Goal: Information Seeking & Learning: Find specific fact

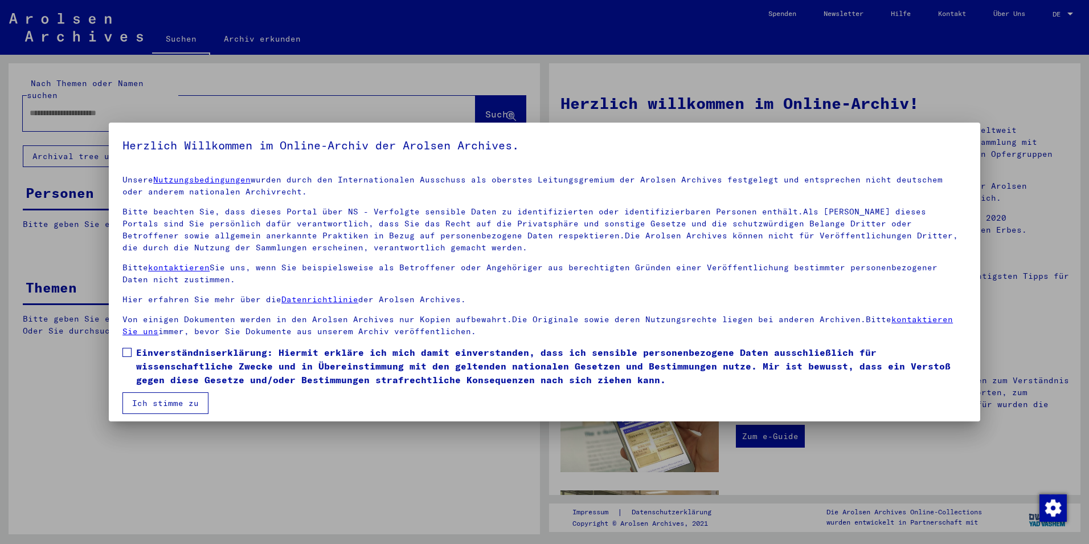
click at [126, 354] on span at bounding box center [126, 352] width 9 height 9
click at [150, 399] on button "Ich stimme zu" at bounding box center [165, 403] width 86 height 22
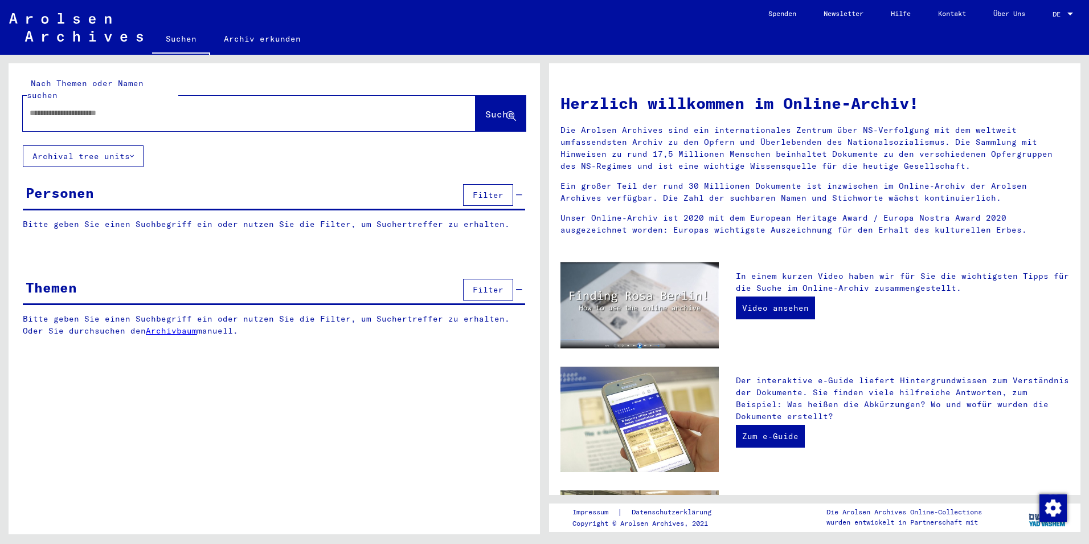
click at [108, 107] on input "text" at bounding box center [236, 113] width 412 height 12
click at [501, 108] on span "Suche" at bounding box center [499, 113] width 28 height 11
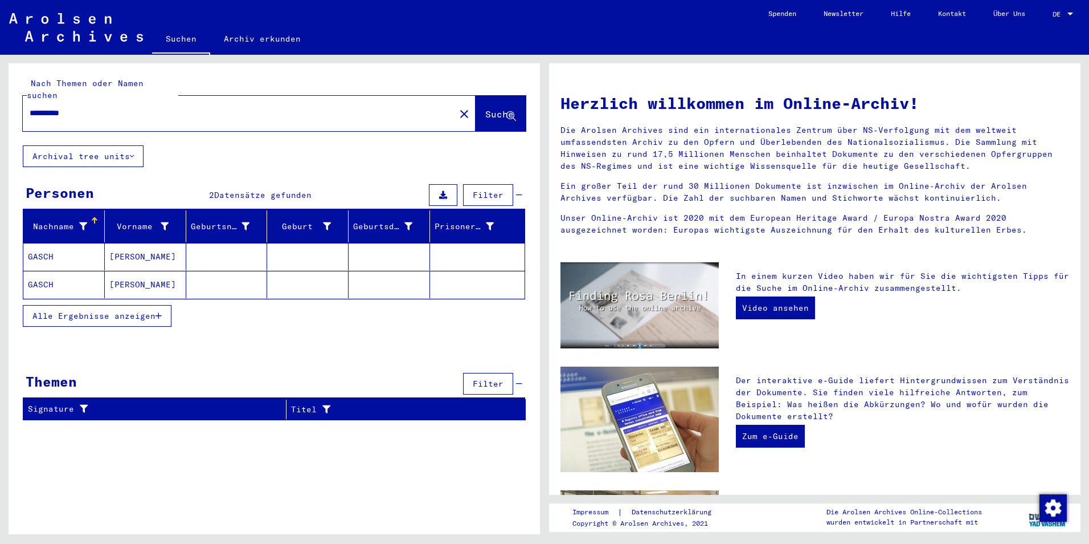
click at [51, 248] on mat-cell "GASCH" at bounding box center [63, 256] width 81 height 27
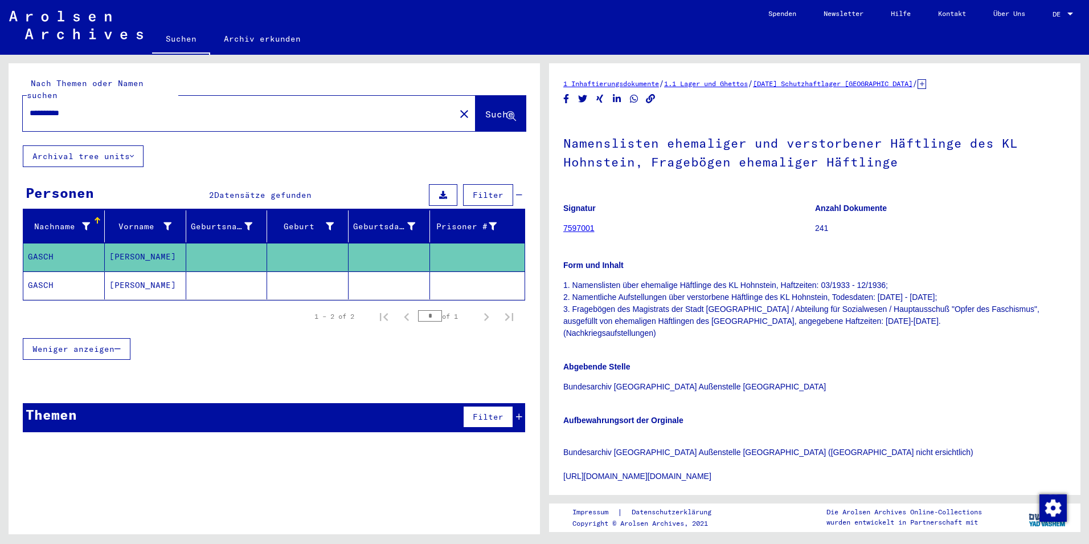
click at [45, 271] on mat-cell "GASCH" at bounding box center [63, 285] width 81 height 28
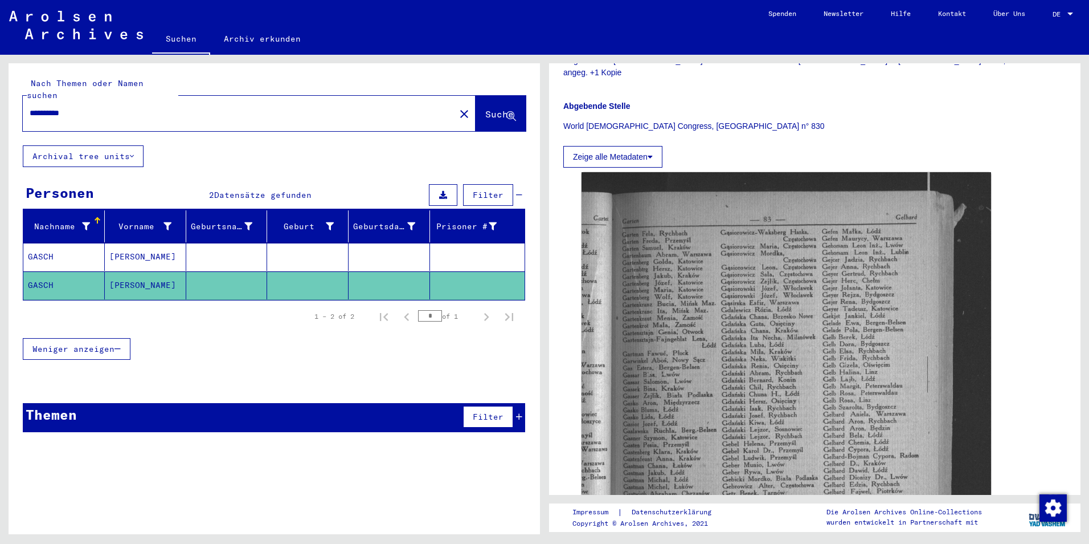
scroll to position [342, 0]
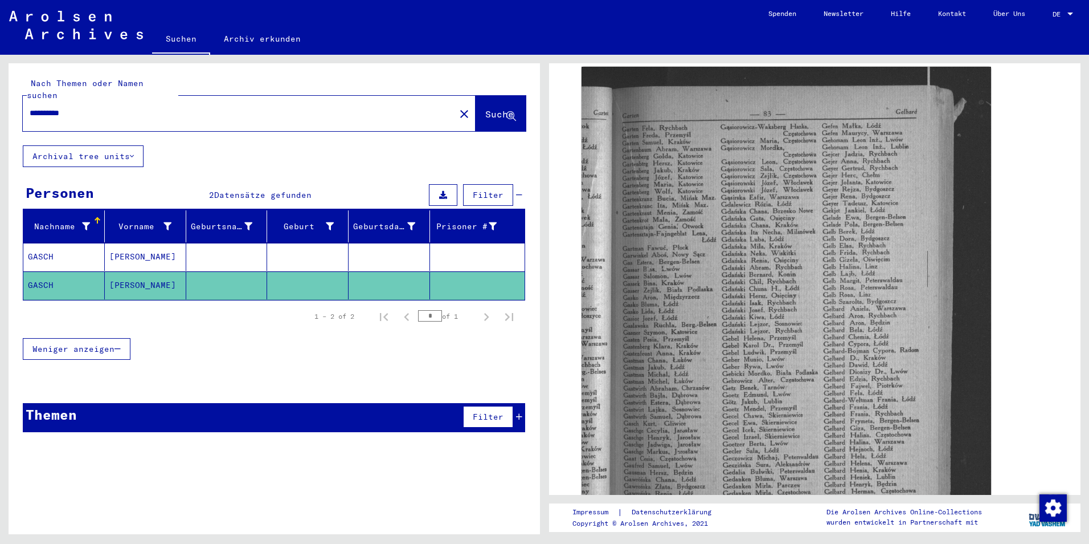
click at [770, 254] on img at bounding box center [787, 343] width 410 height 552
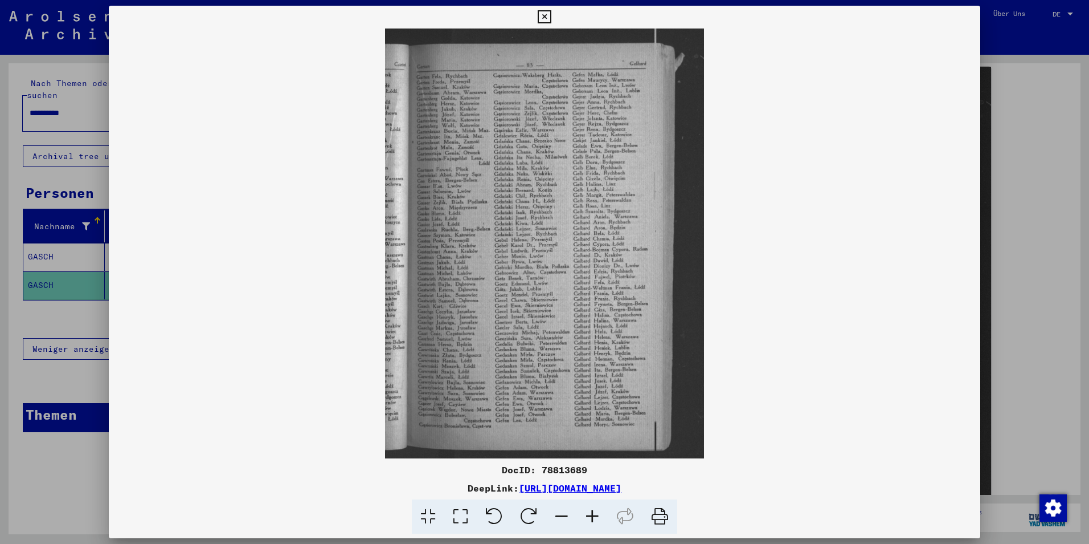
click at [546, 19] on icon at bounding box center [544, 17] width 13 height 14
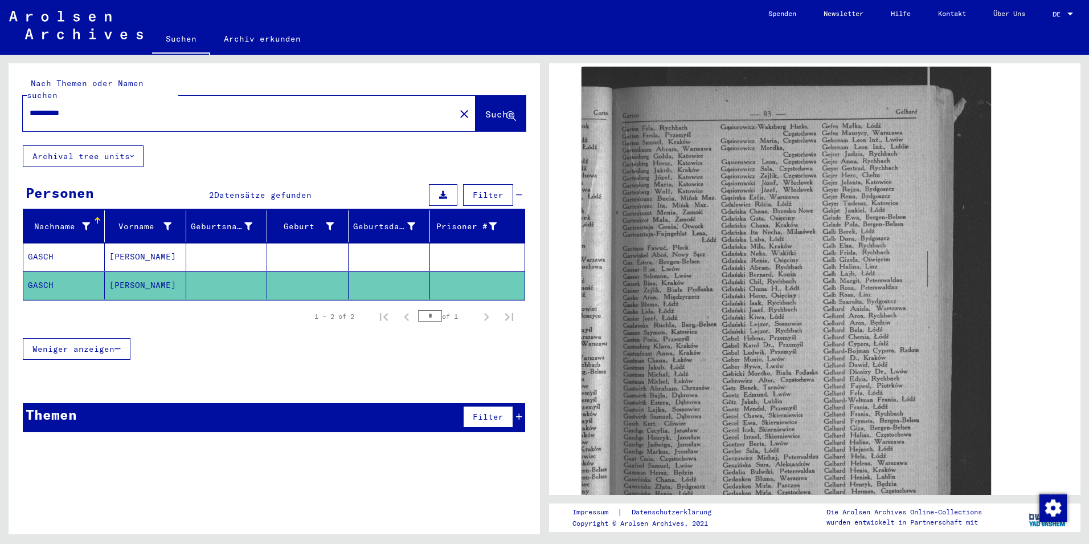
drag, startPoint x: 89, startPoint y: 100, endPoint x: -2, endPoint y: 101, distance: 91.7
click at [0, 101] on html "**********" at bounding box center [544, 272] width 1089 height 544
type input "**********"
click at [501, 108] on span "Suche" at bounding box center [499, 113] width 28 height 11
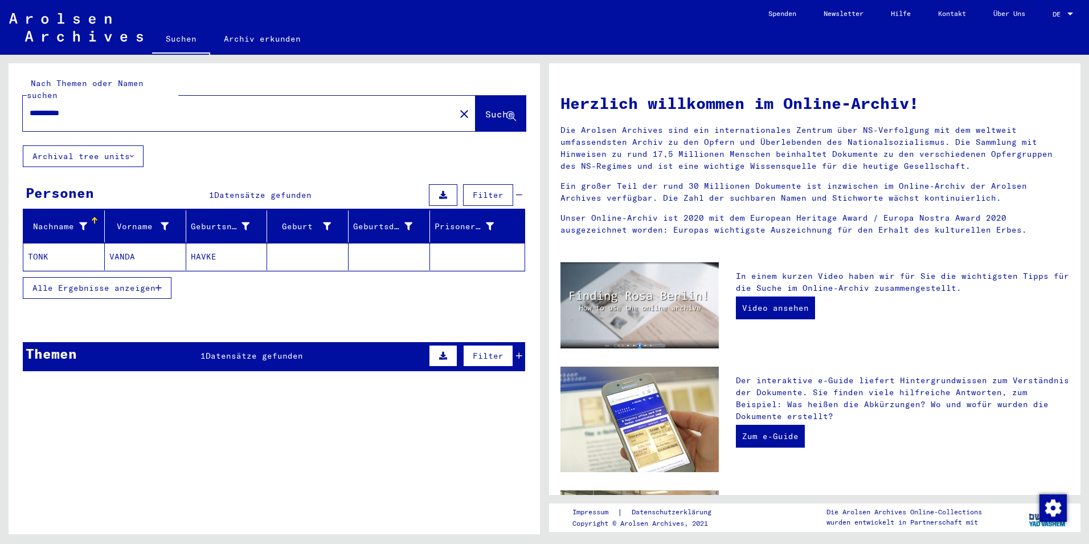
click at [56, 243] on mat-cell "TONK" at bounding box center [63, 256] width 81 height 27
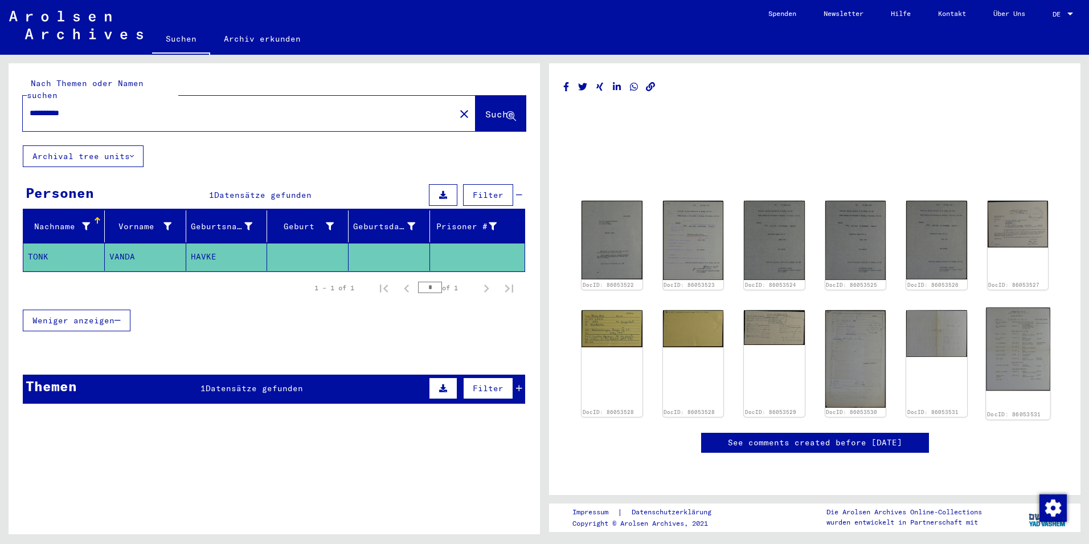
click at [1010, 364] on img at bounding box center [1018, 348] width 64 height 83
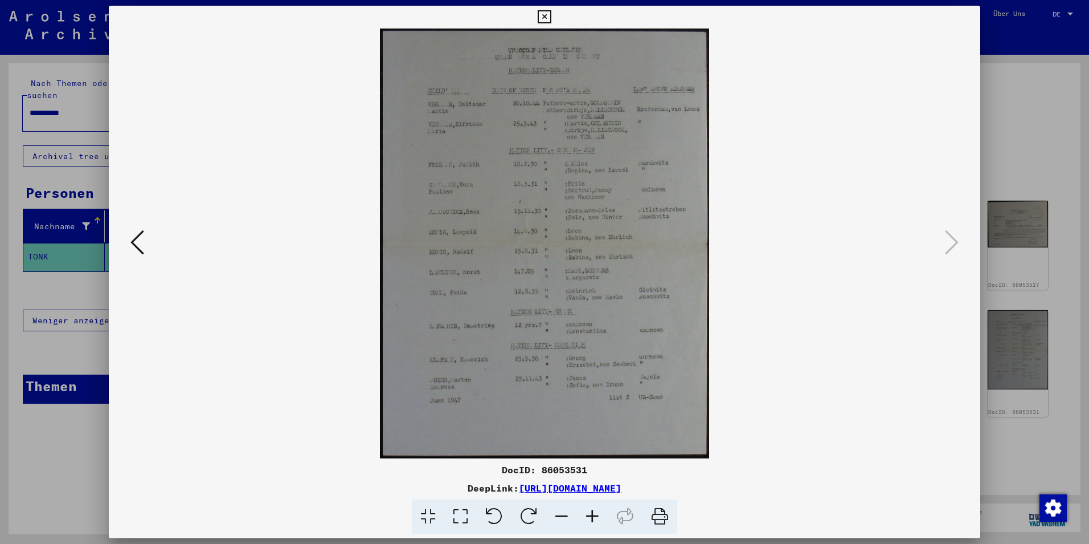
click at [544, 17] on icon at bounding box center [544, 17] width 13 height 14
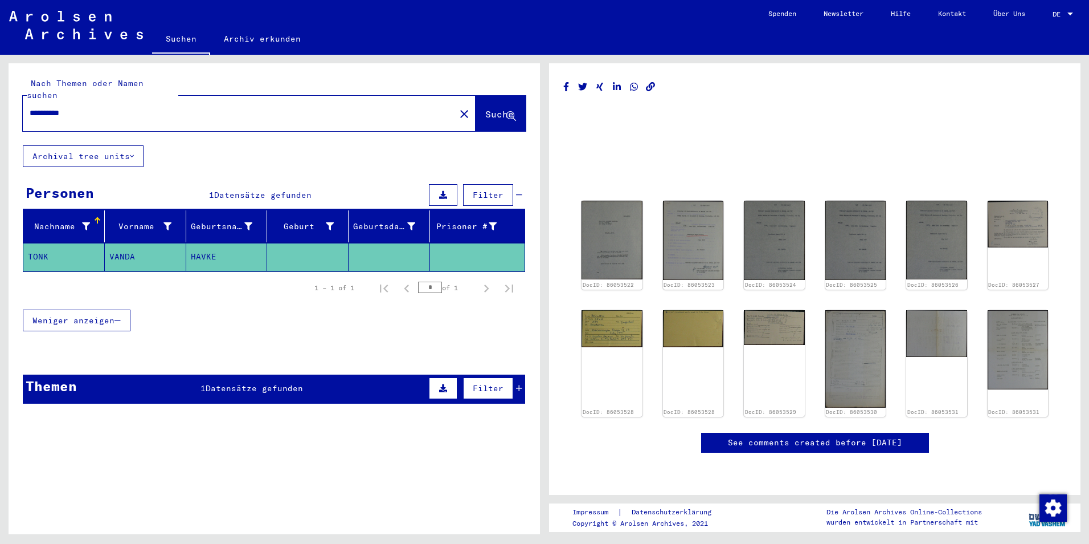
click at [263, 383] on span "Datensätze gefunden" at bounding box center [254, 388] width 97 height 10
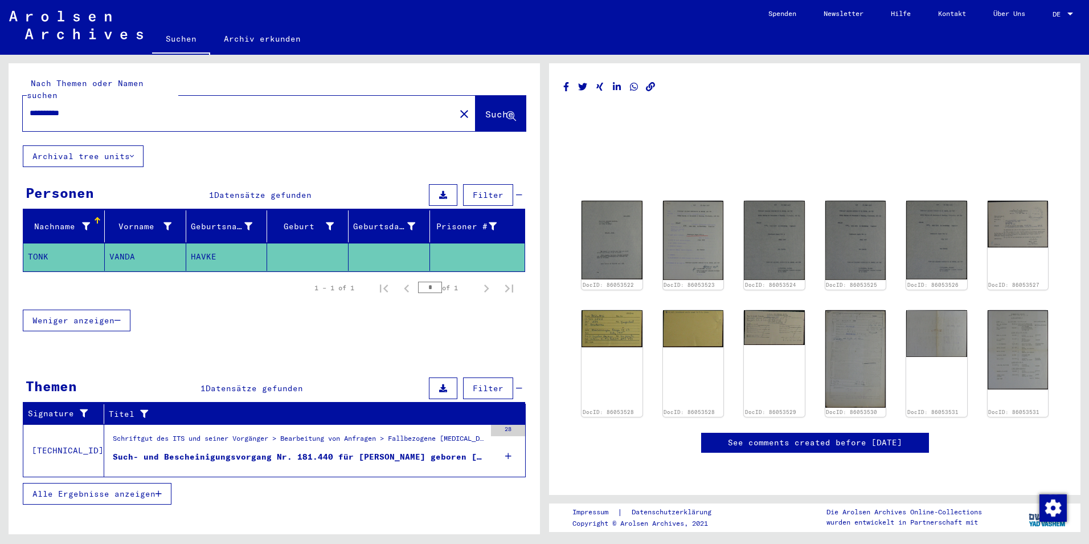
click at [332, 451] on div "Such- und Bescheinigungsvorgang Nr. 181.440 für [PERSON_NAME] geboren [DEMOGRAP…" at bounding box center [299, 457] width 373 height 12
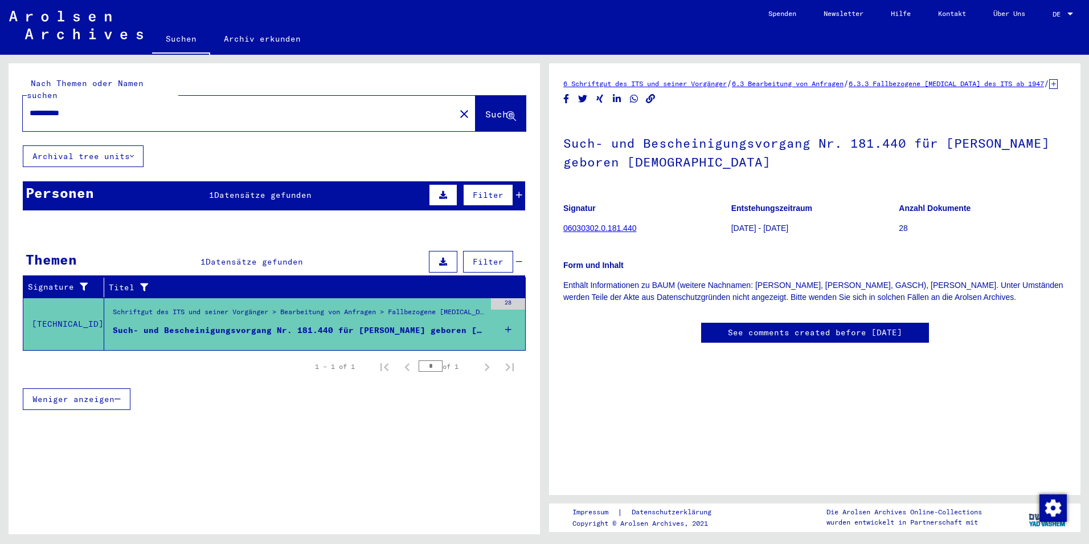
click at [567, 232] on link "06030302.0.181.440" at bounding box center [599, 227] width 73 height 9
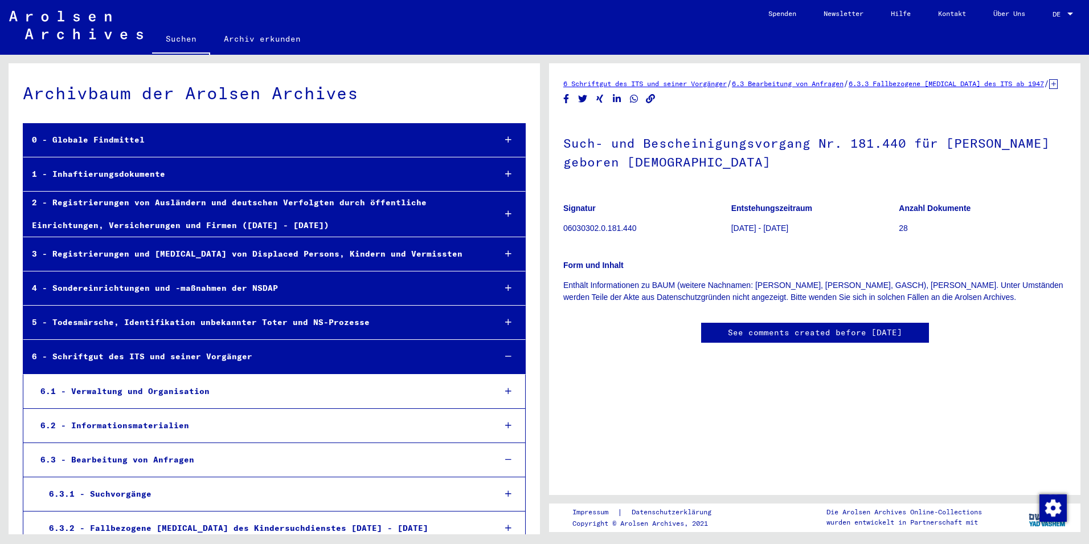
scroll to position [40754, 0]
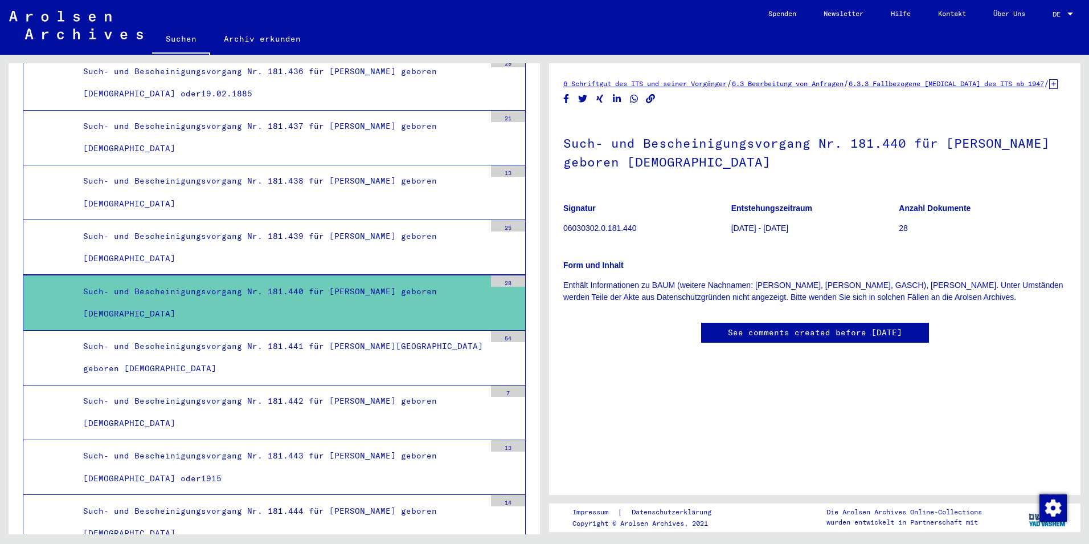
click at [512, 281] on div "28" at bounding box center [508, 280] width 34 height 11
click at [848, 303] on p "Enthält Informationen zu BAUM (weitere Nachnamen: [PERSON_NAME], [PERSON_NAME],…" at bounding box center [814, 291] width 503 height 24
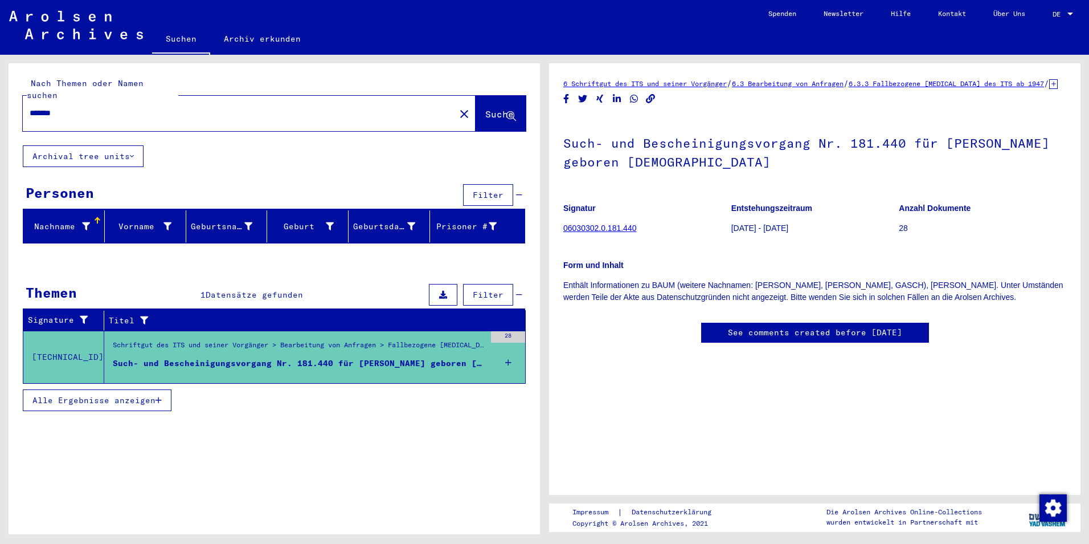
drag, startPoint x: 75, startPoint y: 96, endPoint x: -2, endPoint y: 99, distance: 77.0
click at [0, 99] on html "Suchen Archiv erkunden Spenden Newsletter Hilfe Kontakt Über Uns Suchen Archiv …" at bounding box center [544, 272] width 1089 height 544
click at [485, 108] on span "Suche" at bounding box center [499, 113] width 28 height 11
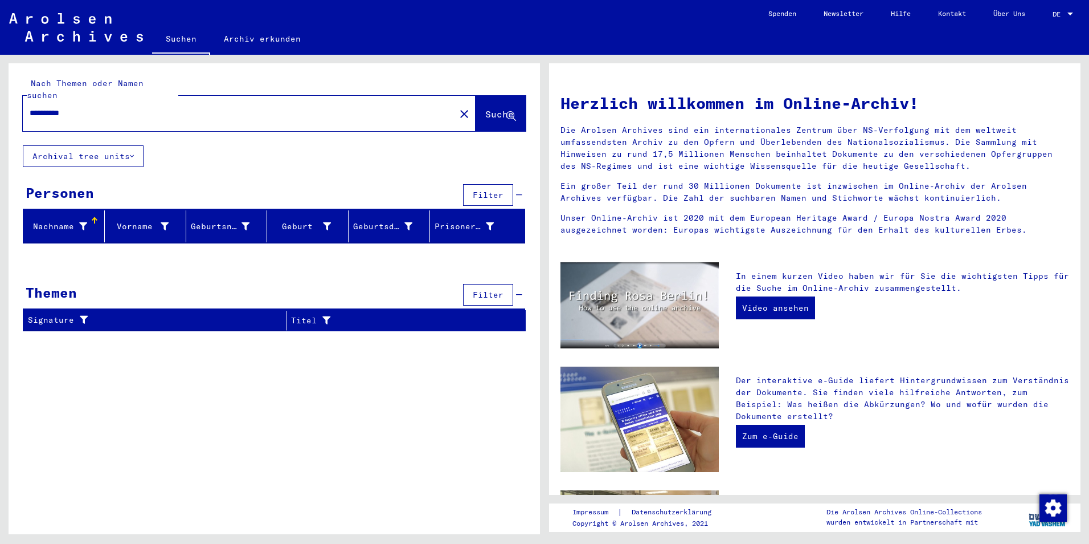
drag, startPoint x: 52, startPoint y: 101, endPoint x: 22, endPoint y: 100, distance: 30.2
click at [22, 100] on div "**********" at bounding box center [275, 104] width 532 height 82
drag, startPoint x: 55, startPoint y: 101, endPoint x: -2, endPoint y: 95, distance: 57.3
click at [0, 95] on html "**********" at bounding box center [544, 272] width 1089 height 544
click at [485, 108] on span "Suche" at bounding box center [499, 113] width 28 height 11
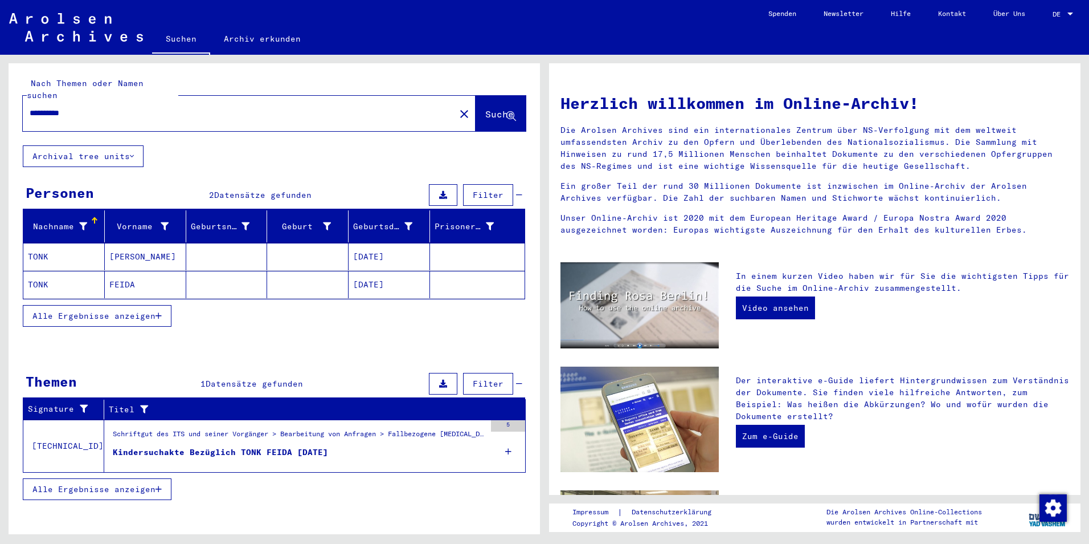
click at [45, 244] on mat-cell "TONK" at bounding box center [63, 256] width 81 height 27
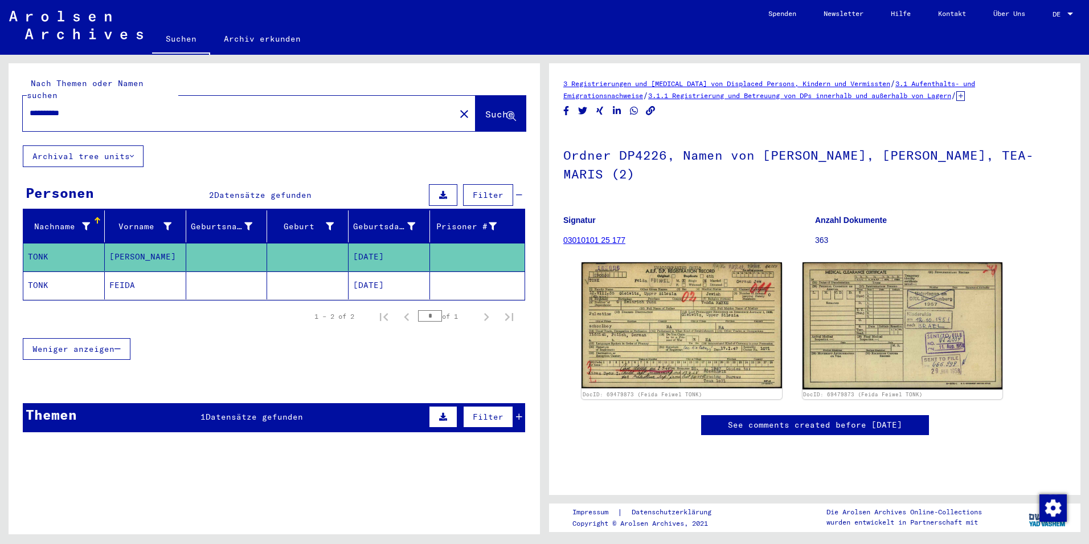
click at [34, 271] on mat-cell "TONK" at bounding box center [63, 285] width 81 height 28
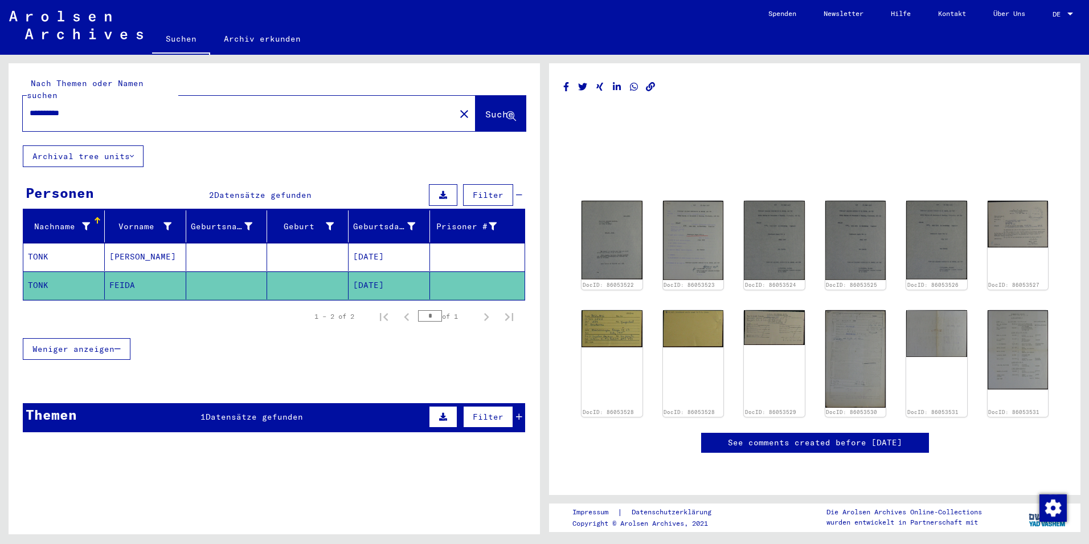
click at [67, 243] on mat-cell "TONK" at bounding box center [63, 257] width 81 height 28
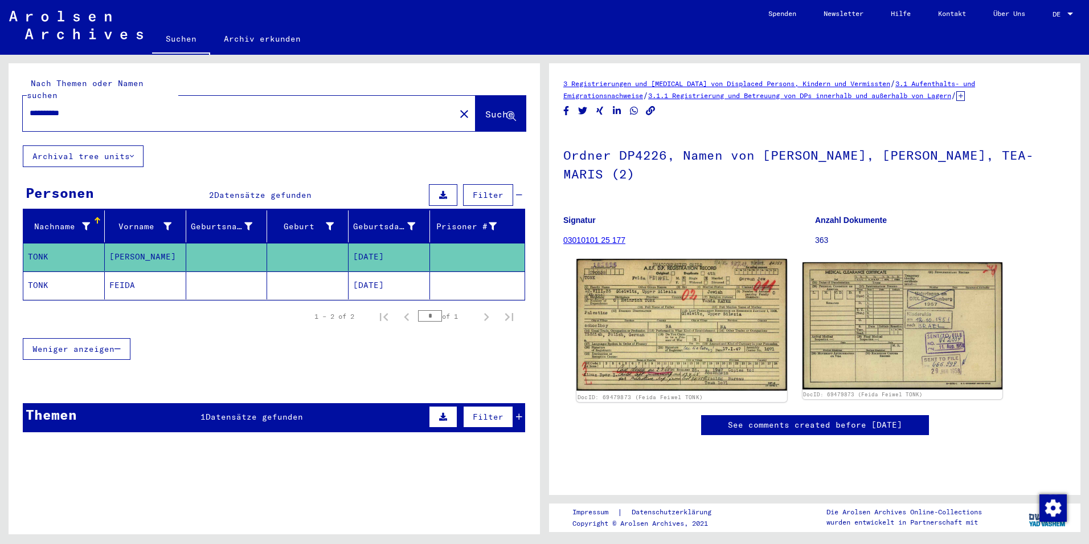
click at [733, 321] on img at bounding box center [682, 325] width 210 height 132
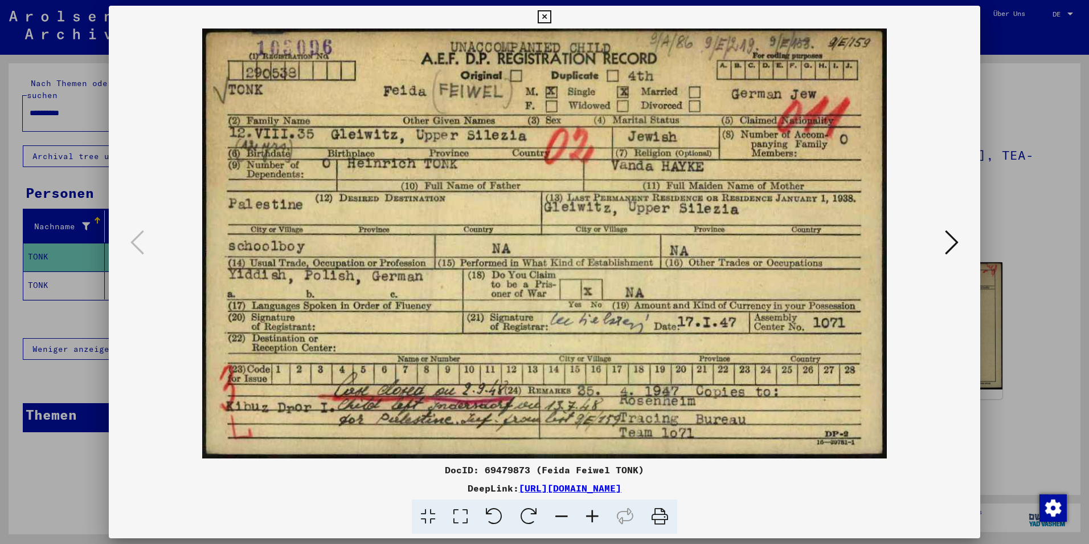
click at [544, 15] on icon at bounding box center [544, 17] width 13 height 14
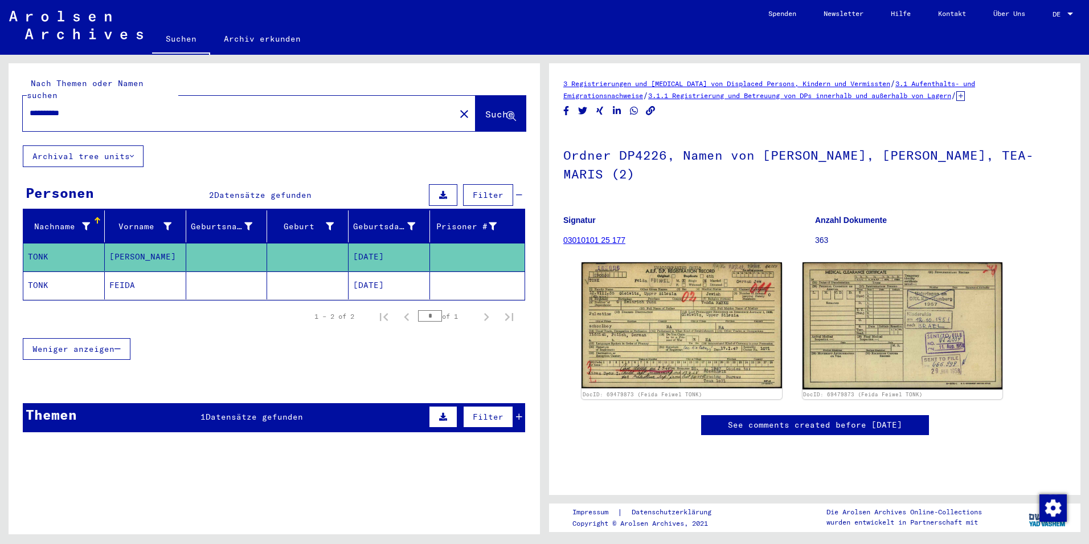
click at [268, 411] on span "Datensätze gefunden" at bounding box center [254, 416] width 97 height 10
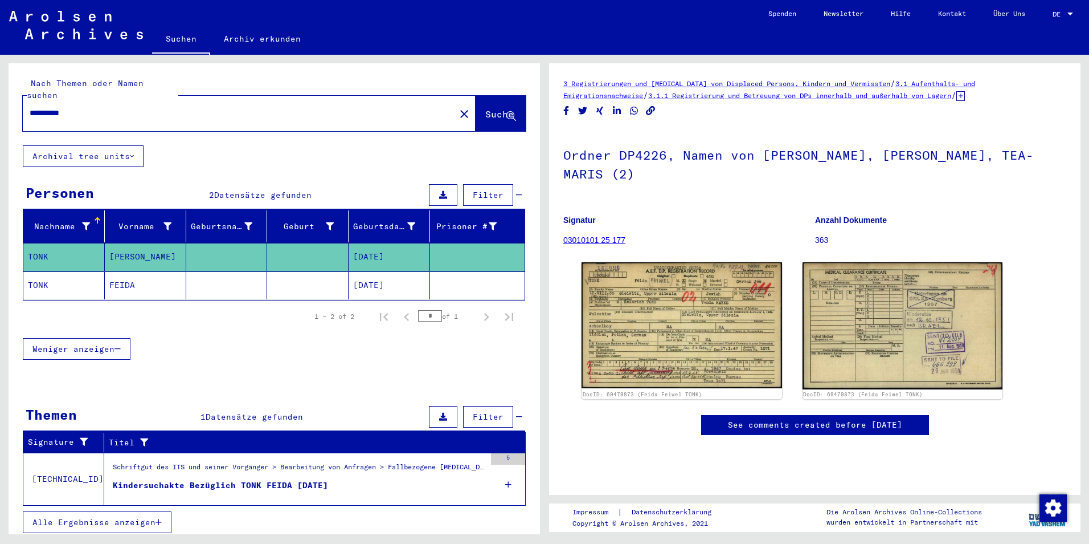
click at [309, 479] on div "Kindersuchakte Bezüglich TONK FEIDA [DATE]" at bounding box center [220, 485] width 215 height 12
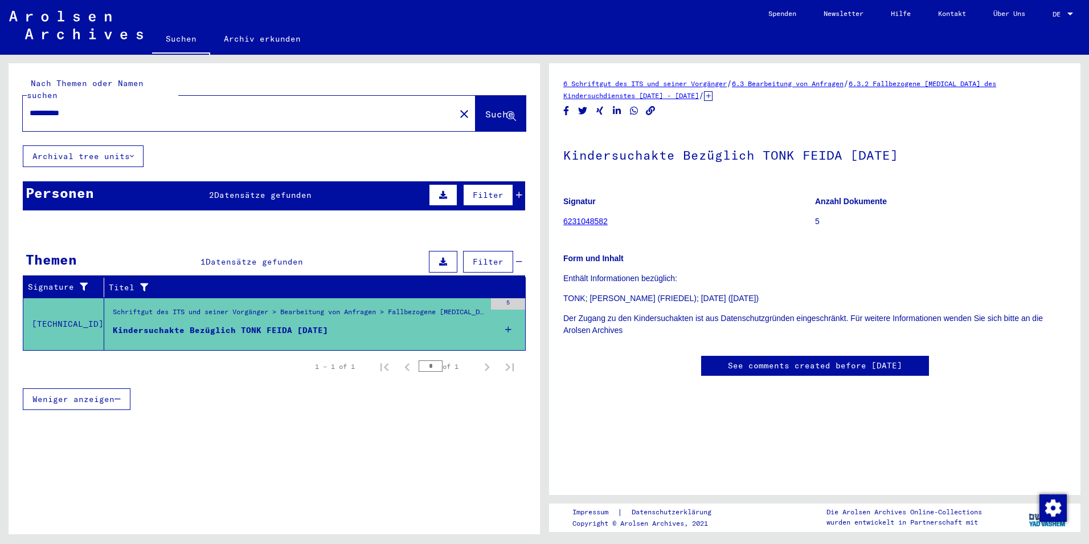
drag, startPoint x: 53, startPoint y: 98, endPoint x: 19, endPoint y: 101, distance: 34.3
click at [19, 101] on div "**********" at bounding box center [275, 104] width 532 height 82
click at [485, 108] on span "Suche" at bounding box center [499, 113] width 28 height 11
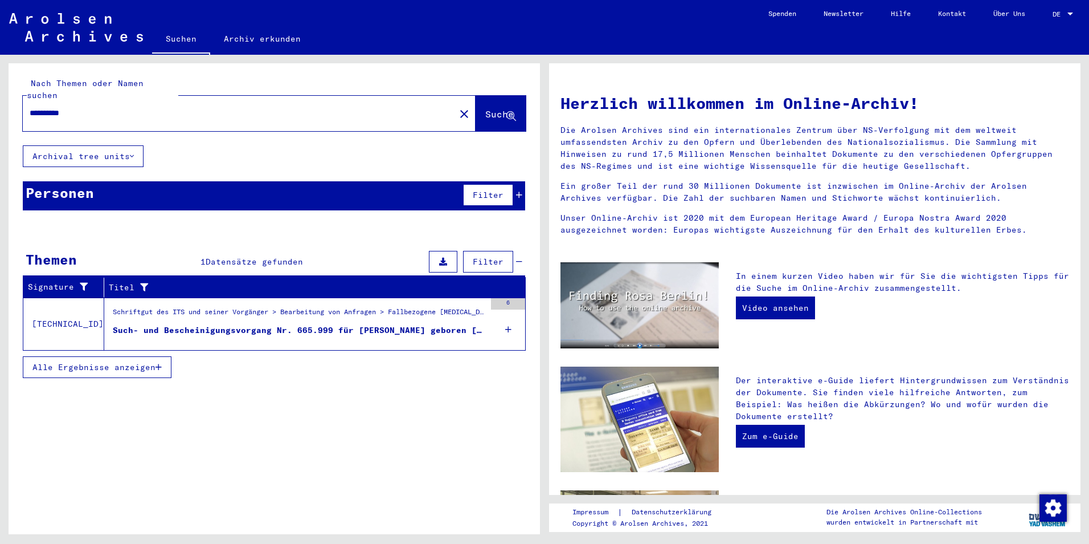
click at [434, 324] on div "Such- und Bescheinigungsvorgang Nr. 665.999 für [PERSON_NAME] geboren [DEMOGRAP…" at bounding box center [299, 330] width 373 height 12
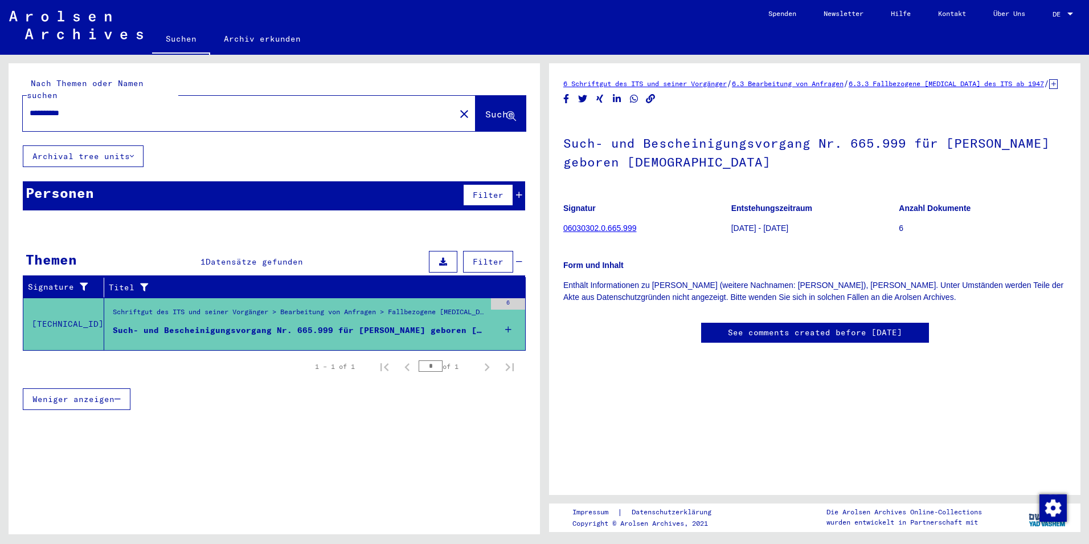
drag, startPoint x: 105, startPoint y: 104, endPoint x: -2, endPoint y: 107, distance: 107.7
click at [0, 107] on html "**********" at bounding box center [544, 272] width 1089 height 544
type input "**********"
click at [485, 108] on span "Suche" at bounding box center [499, 113] width 28 height 11
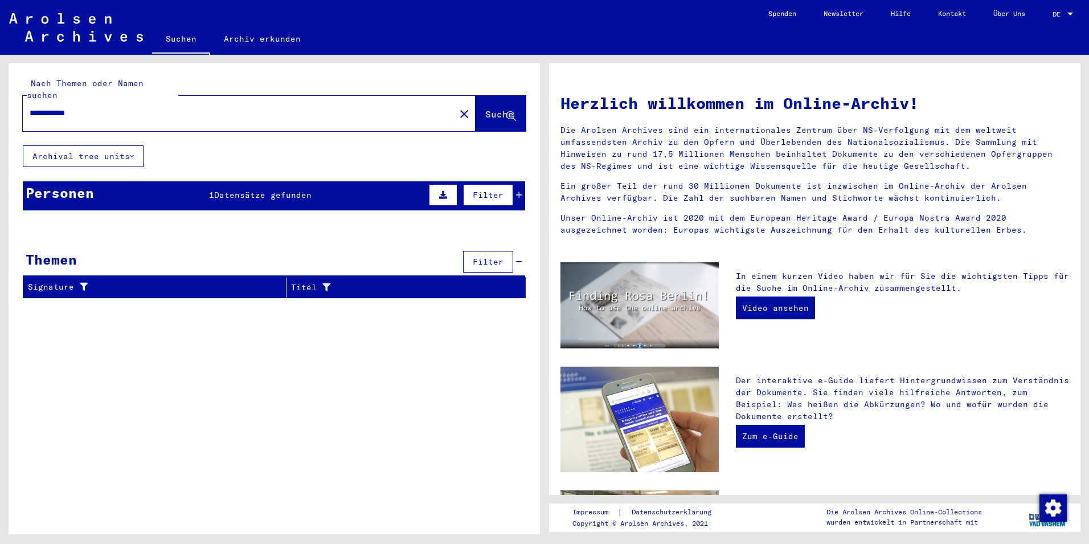
click at [281, 190] on span "Datensätze gefunden" at bounding box center [262, 195] width 97 height 10
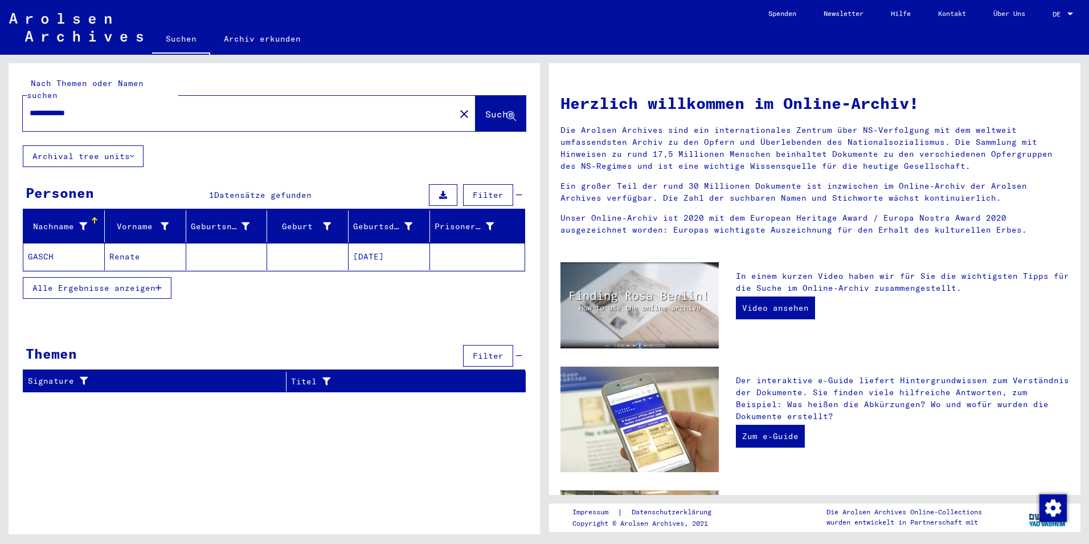
click at [42, 243] on mat-cell "GASCH" at bounding box center [63, 256] width 81 height 27
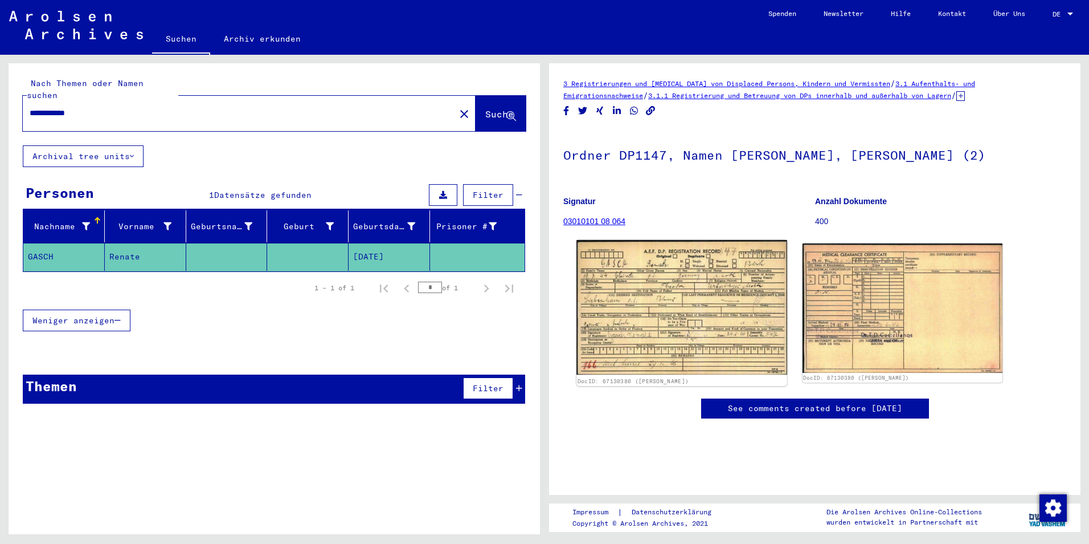
click at [685, 278] on img at bounding box center [682, 307] width 210 height 135
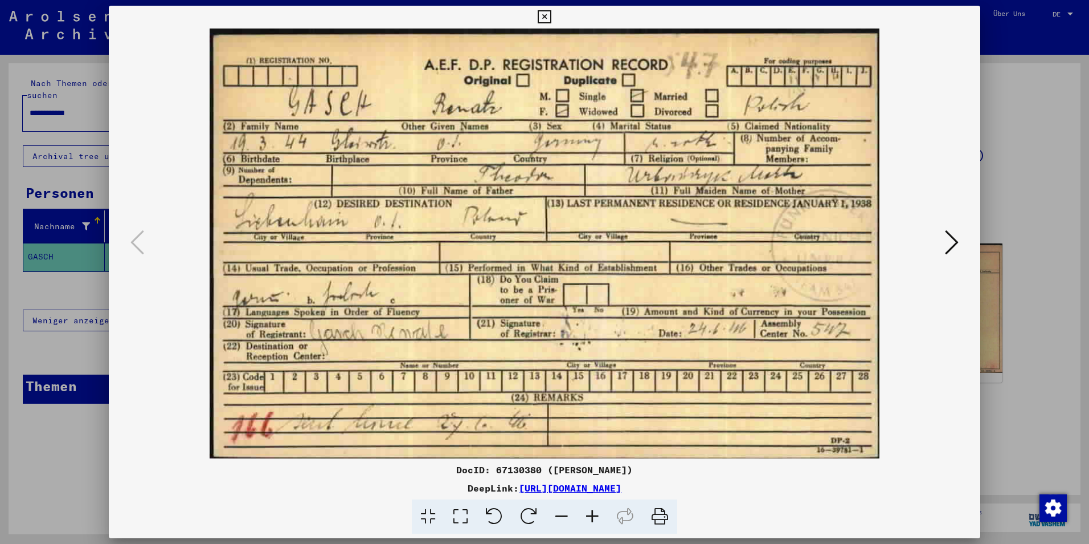
click at [541, 13] on icon at bounding box center [544, 17] width 13 height 14
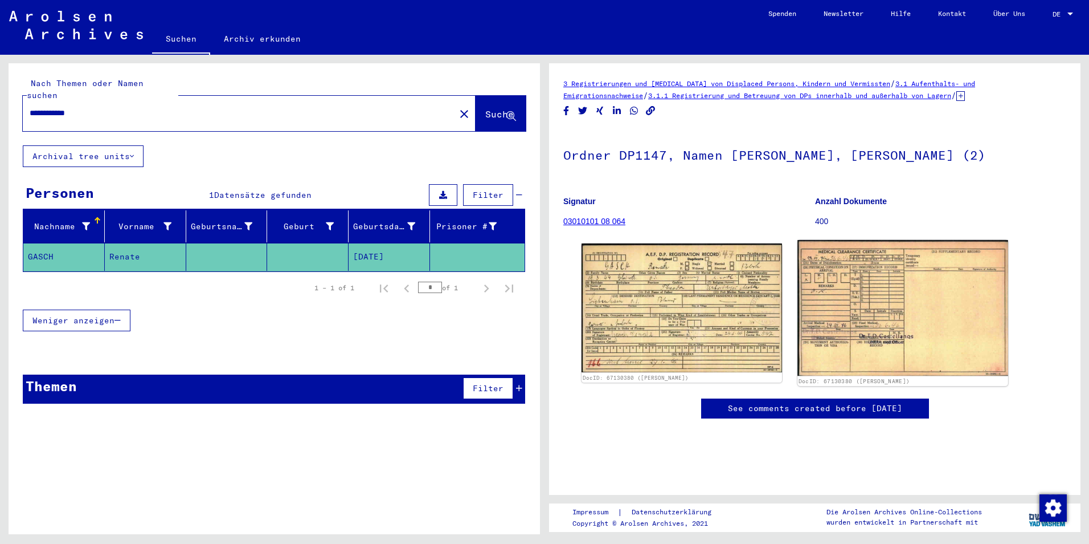
click at [847, 346] on img at bounding box center [903, 308] width 210 height 136
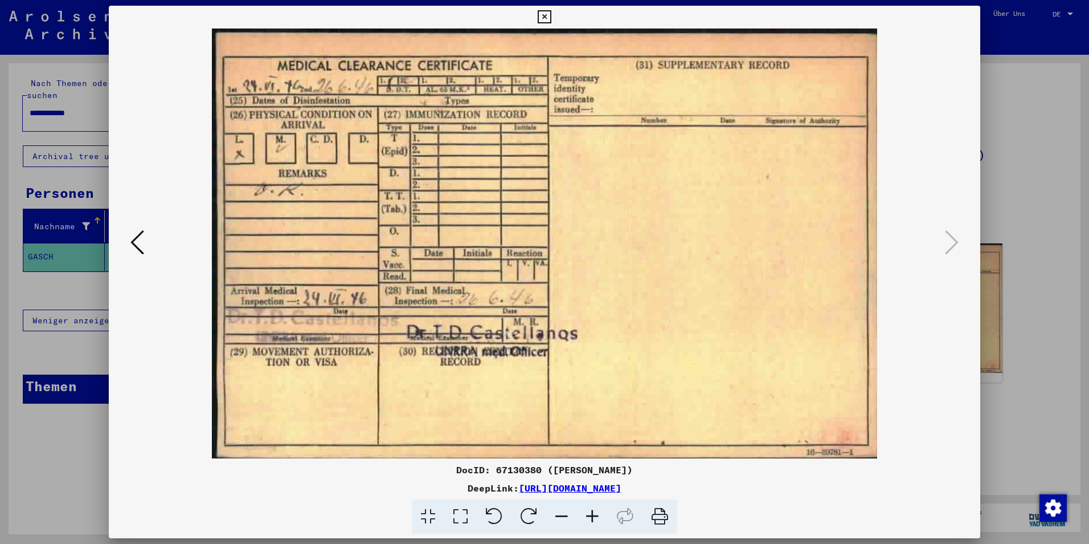
click at [149, 248] on img at bounding box center [545, 243] width 794 height 430
click at [141, 250] on icon at bounding box center [137, 241] width 14 height 27
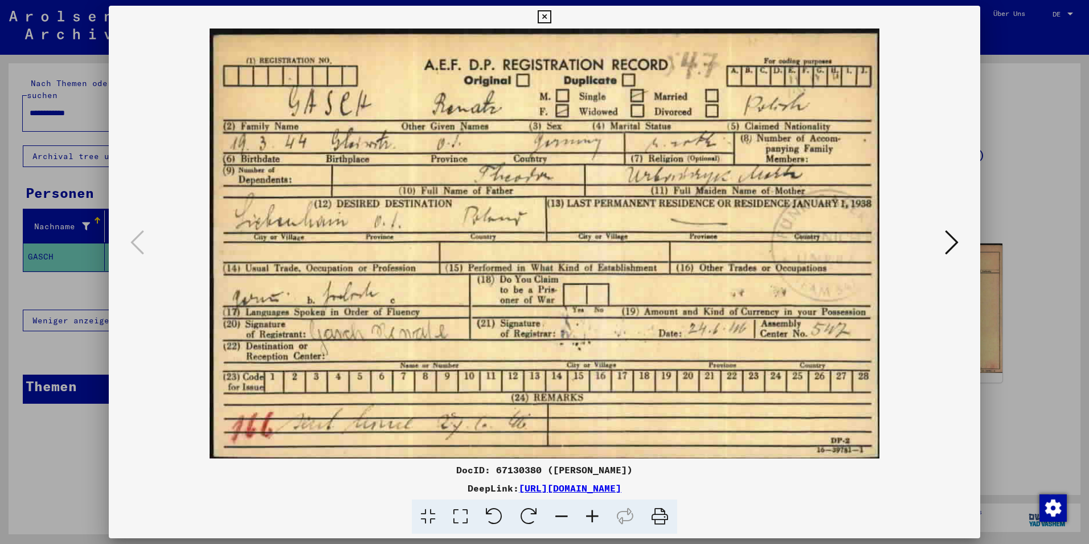
click at [951, 244] on icon at bounding box center [952, 241] width 14 height 27
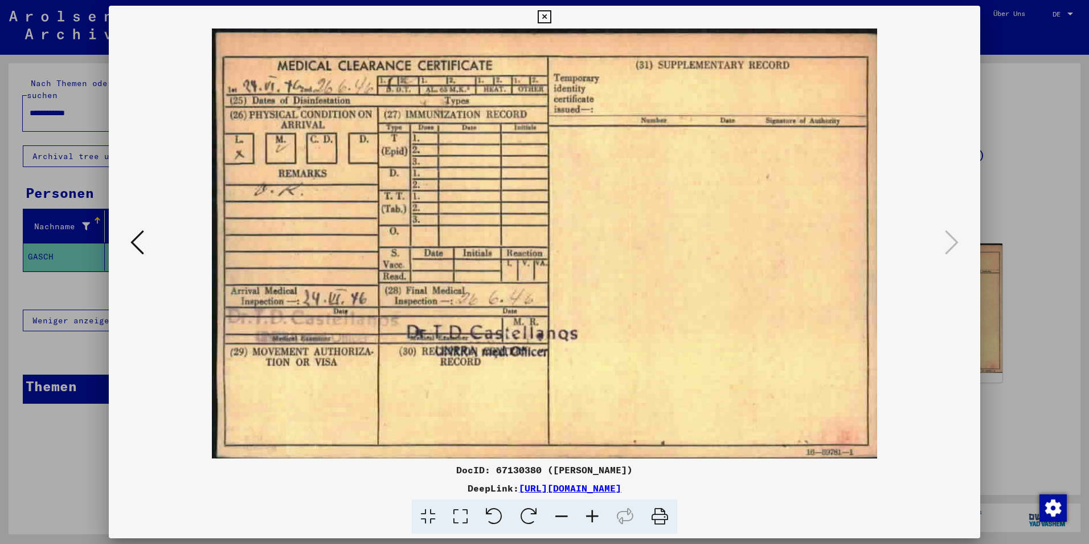
click at [144, 249] on icon at bounding box center [137, 241] width 14 height 27
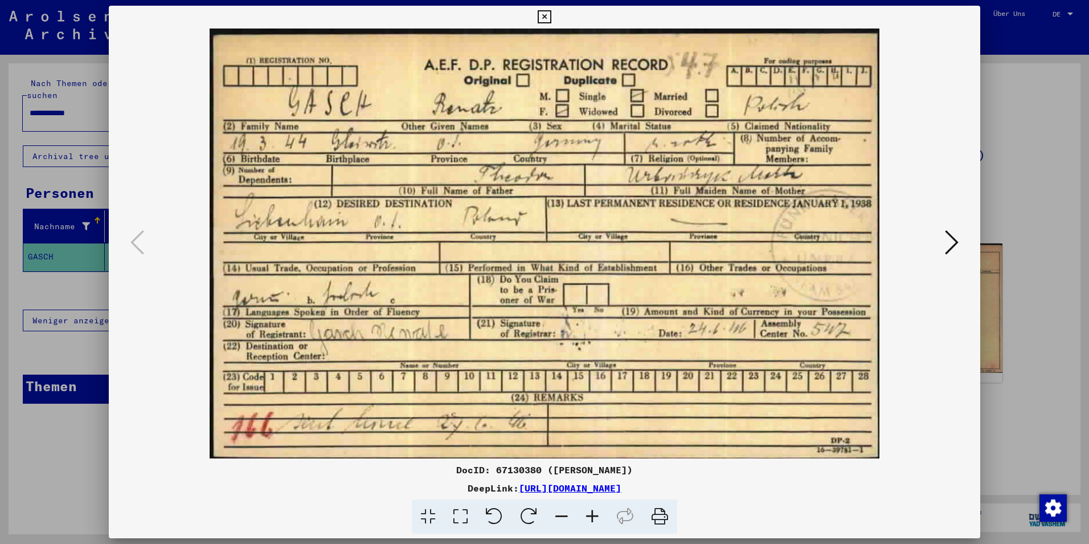
drag, startPoint x: 542, startPoint y: 17, endPoint x: 559, endPoint y: 45, distance: 32.4
click at [542, 17] on icon at bounding box center [544, 17] width 13 height 14
